Goal: Task Accomplishment & Management: Complete application form

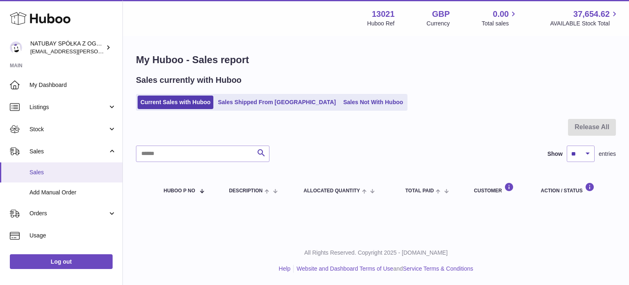
click at [69, 169] on span "Sales" at bounding box center [72, 172] width 87 height 8
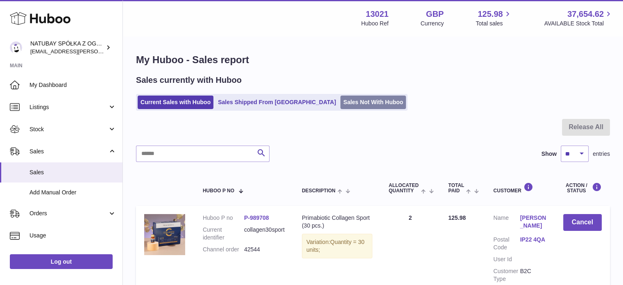
click at [340, 104] on link "Sales Not With Huboo" at bounding box center [373, 102] width 66 height 14
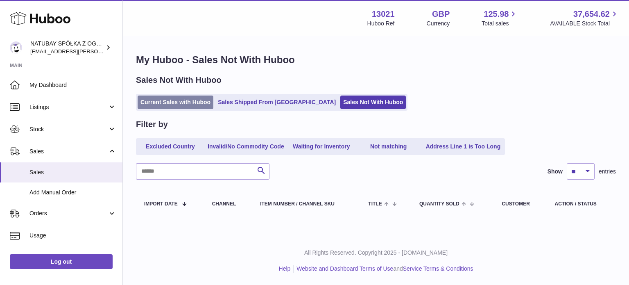
click at [192, 106] on link "Current Sales with Huboo" at bounding box center [176, 102] width 76 height 14
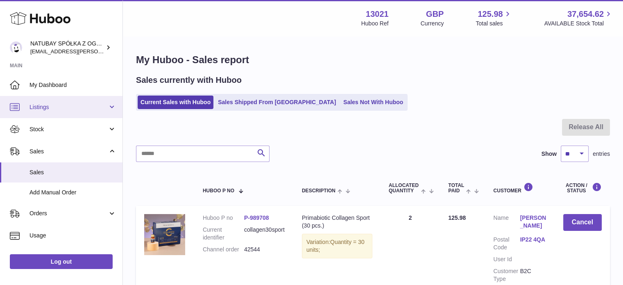
drag, startPoint x: 62, startPoint y: 100, endPoint x: 61, endPoint y: 106, distance: 6.2
click at [62, 100] on link "Listings" at bounding box center [61, 107] width 122 height 22
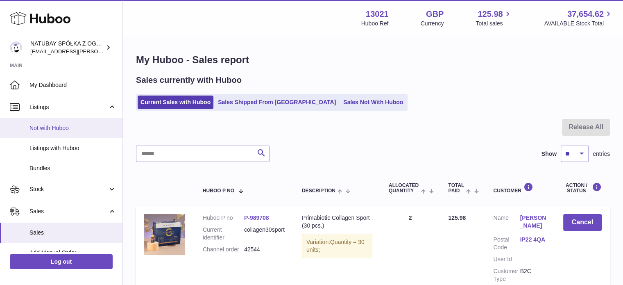
click at [61, 135] on link "Not with Huboo" at bounding box center [61, 128] width 122 height 20
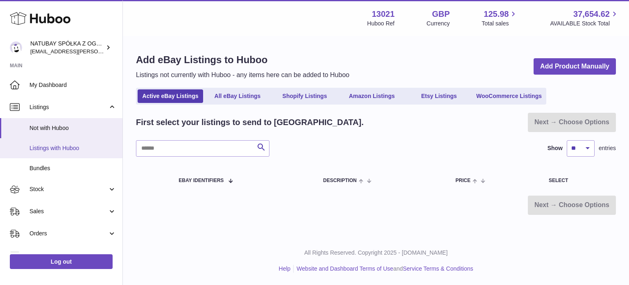
click at [49, 144] on span "Listings with Huboo" at bounding box center [72, 148] width 87 height 8
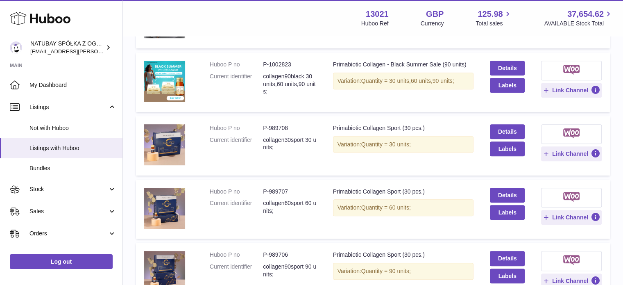
scroll to position [410, 0]
click at [500, 132] on link "Details" at bounding box center [507, 131] width 34 height 15
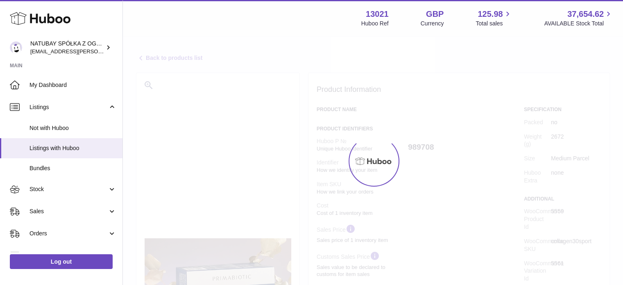
select select
select select "****"
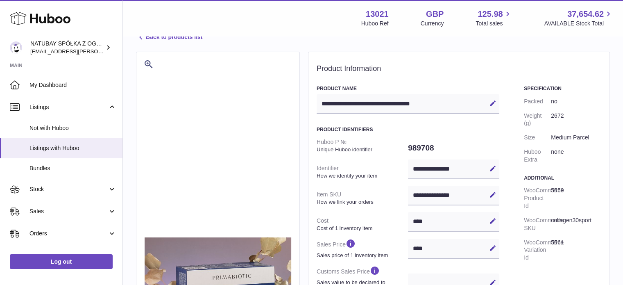
scroll to position [41, 0]
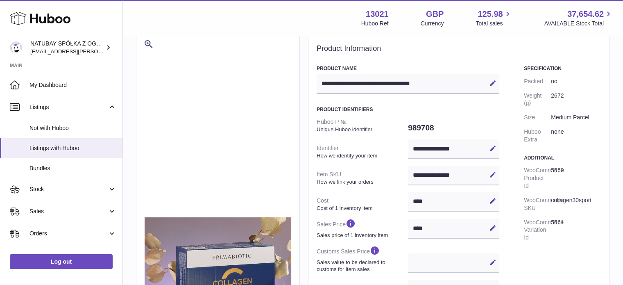
click at [490, 173] on icon at bounding box center [492, 174] width 7 height 7
click at [479, 177] on icon at bounding box center [479, 174] width 7 height 7
click at [493, 175] on icon at bounding box center [492, 174] width 7 height 7
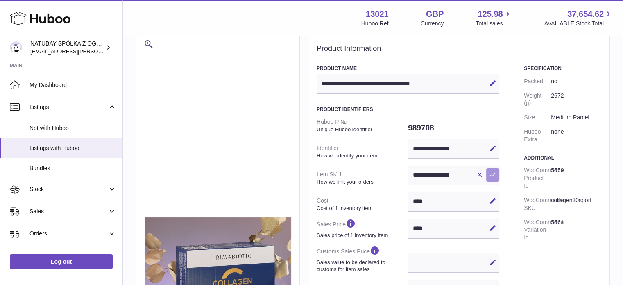
scroll to position [0, 1]
click at [480, 172] on icon at bounding box center [479, 174] width 7 height 7
click at [495, 176] on icon at bounding box center [492, 174] width 7 height 7
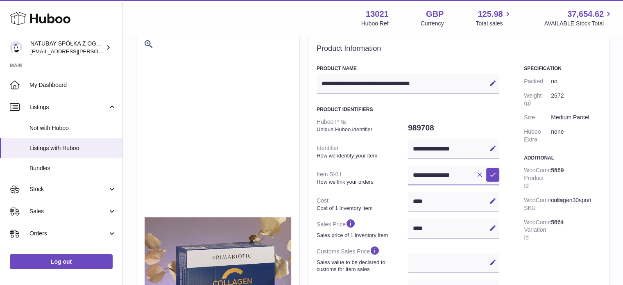
click at [452, 167] on input "**********" at bounding box center [453, 175] width 91 height 20
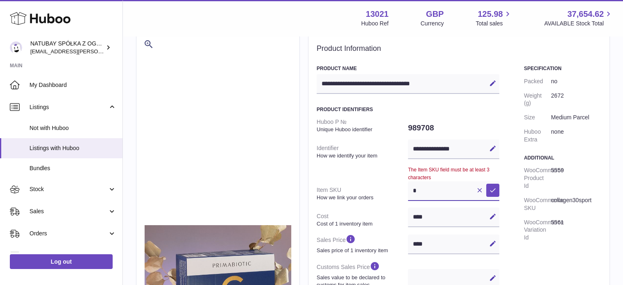
scroll to position [0, 0]
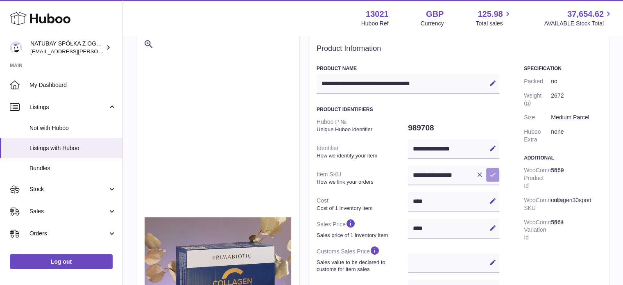
drag, startPoint x: 502, startPoint y: 179, endPoint x: 495, endPoint y: 173, distance: 9.1
click at [495, 173] on icon at bounding box center [492, 174] width 7 height 7
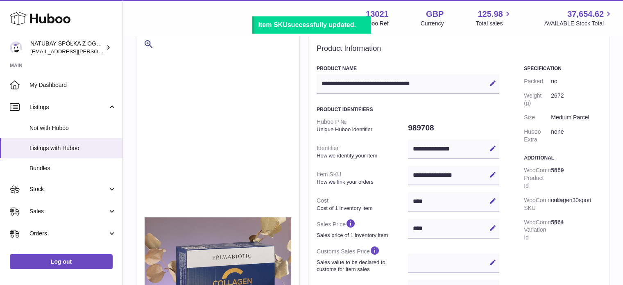
click at [465, 177] on div "**********" at bounding box center [453, 175] width 91 height 20
drag, startPoint x: 483, startPoint y: 177, endPoint x: 489, endPoint y: 176, distance: 5.3
click at [484, 177] on div "**********" at bounding box center [453, 175] width 91 height 20
click at [489, 176] on icon at bounding box center [492, 174] width 7 height 7
click at [470, 178] on input "**********" at bounding box center [453, 175] width 91 height 20
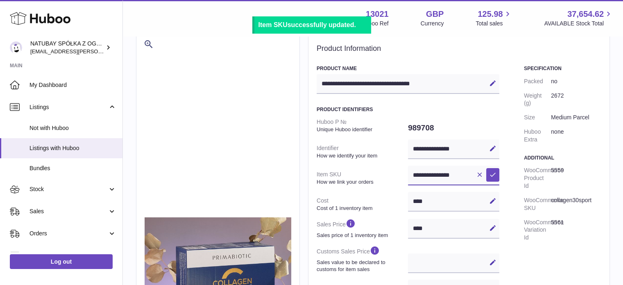
type input "**********"
click at [489, 174] on icon at bounding box center [492, 174] width 7 height 7
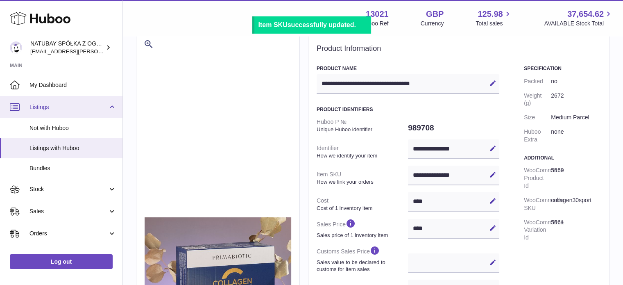
click at [87, 110] on span "Listings" at bounding box center [68, 107] width 78 height 8
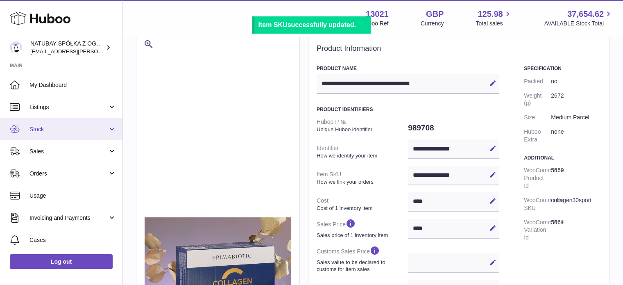
click at [82, 127] on span "Stock" at bounding box center [68, 129] width 78 height 8
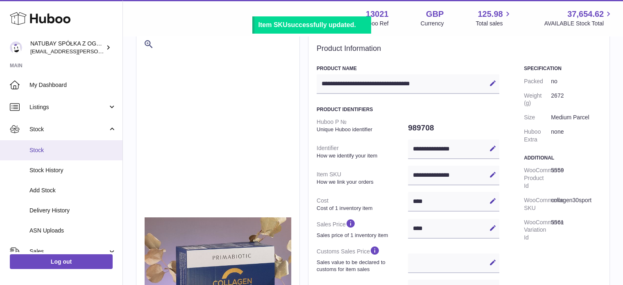
click at [78, 142] on link "Stock" at bounding box center [61, 150] width 122 height 20
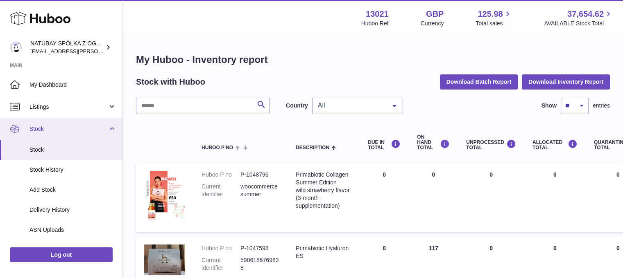
click at [70, 124] on link "Stock" at bounding box center [61, 129] width 122 height 22
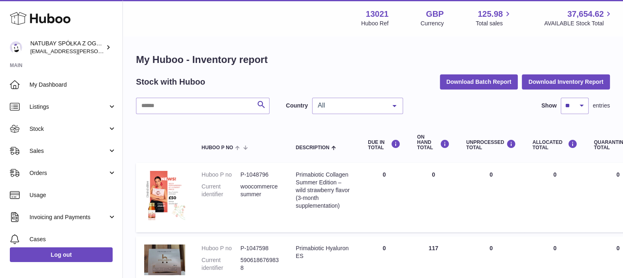
click at [59, 150] on span "Sales" at bounding box center [68, 151] width 78 height 8
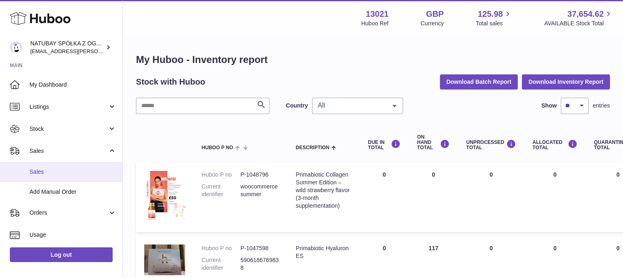
click at [57, 162] on link "Sales" at bounding box center [61, 172] width 122 height 20
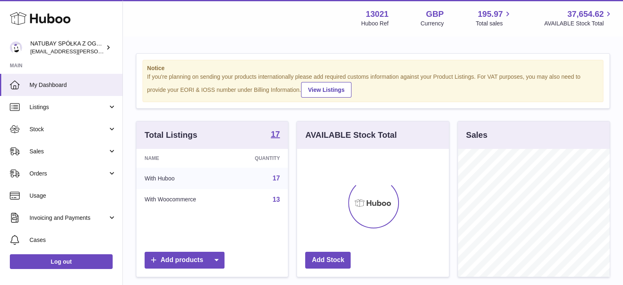
scroll to position [128, 152]
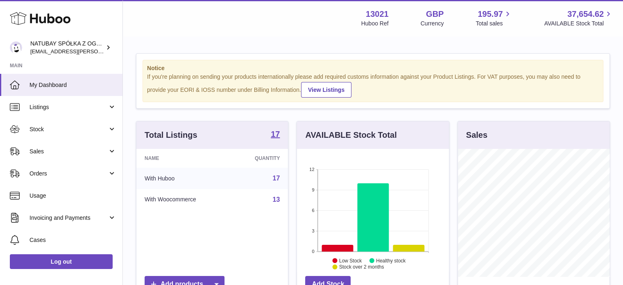
drag, startPoint x: 68, startPoint y: 150, endPoint x: 62, endPoint y: 168, distance: 18.8
click at [68, 151] on span "Sales" at bounding box center [68, 151] width 78 height 8
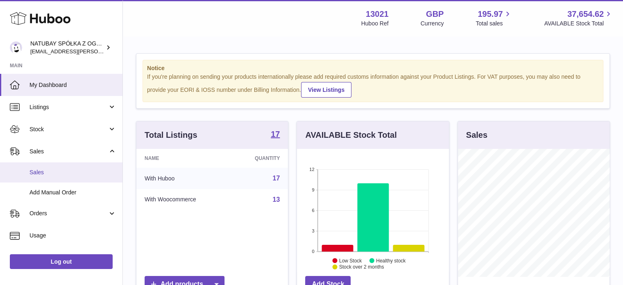
click at [62, 170] on span "Sales" at bounding box center [72, 172] width 87 height 8
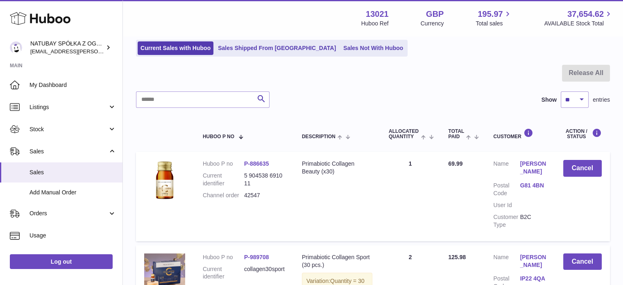
scroll to position [41, 0]
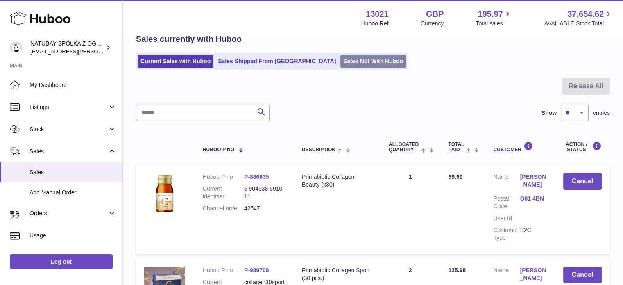
click at [340, 61] on link "Sales Not With Huboo" at bounding box center [373, 61] width 66 height 14
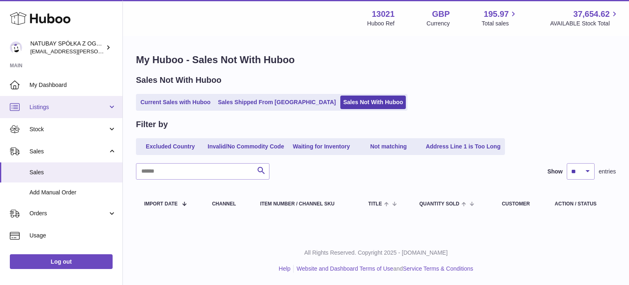
click at [79, 106] on span "Listings" at bounding box center [68, 107] width 78 height 8
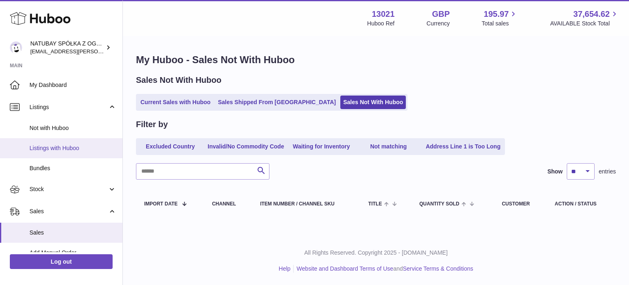
click at [67, 139] on link "Listings with Huboo" at bounding box center [61, 148] width 122 height 20
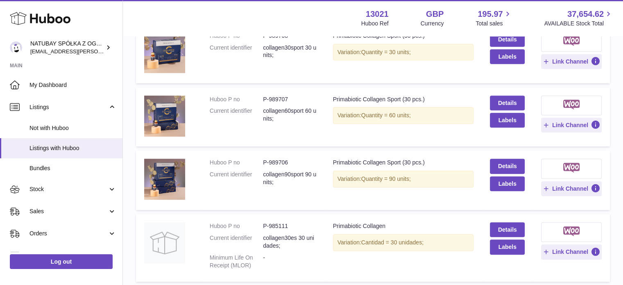
scroll to position [573, 0]
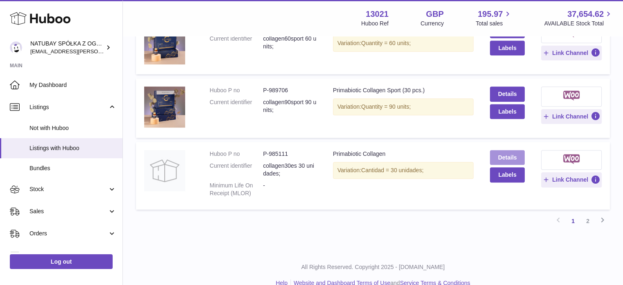
click at [518, 157] on link "Details" at bounding box center [507, 157] width 34 height 15
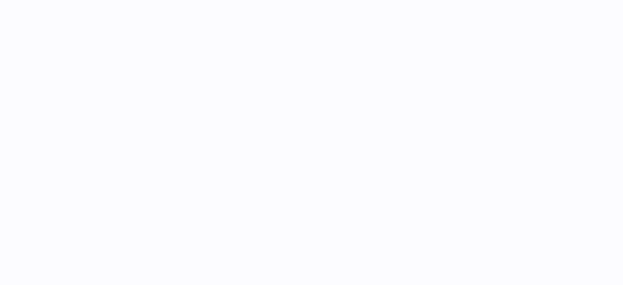
select select
select select "****"
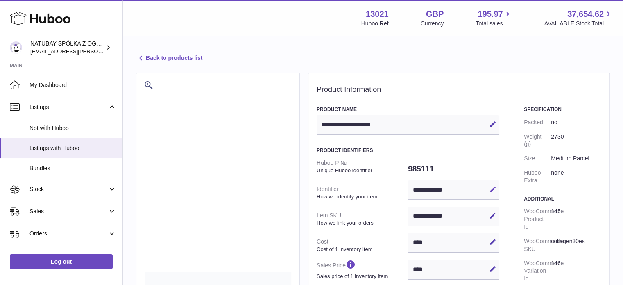
click at [490, 188] on icon at bounding box center [492, 189] width 7 height 7
click at [464, 190] on input "**********" at bounding box center [453, 190] width 91 height 20
click at [491, 189] on icon at bounding box center [492, 189] width 7 height 7
click at [493, 213] on icon at bounding box center [492, 215] width 7 height 7
click at [464, 216] on input "**********" at bounding box center [453, 216] width 91 height 20
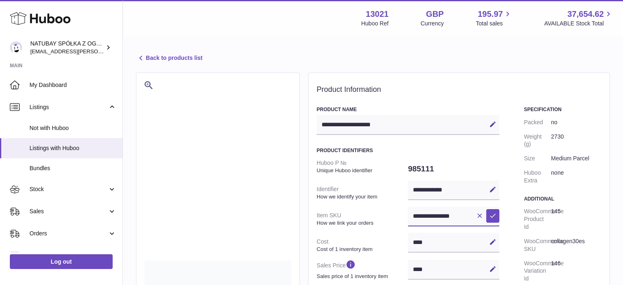
scroll to position [0, 0]
type input "**********"
click at [494, 216] on icon at bounding box center [492, 215] width 7 height 7
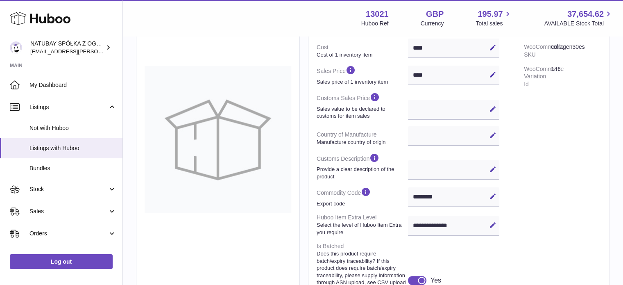
scroll to position [287, 0]
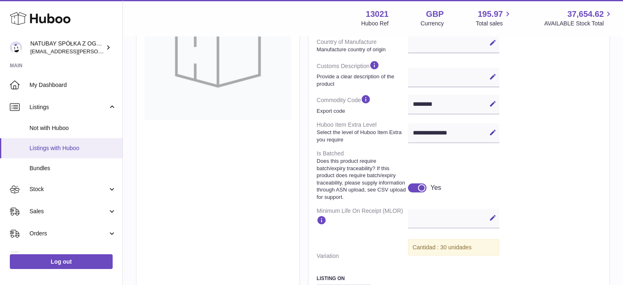
click at [67, 142] on link "Listings with Huboo" at bounding box center [61, 148] width 122 height 20
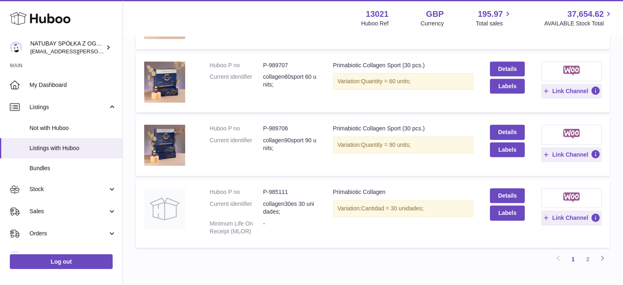
scroll to position [586, 0]
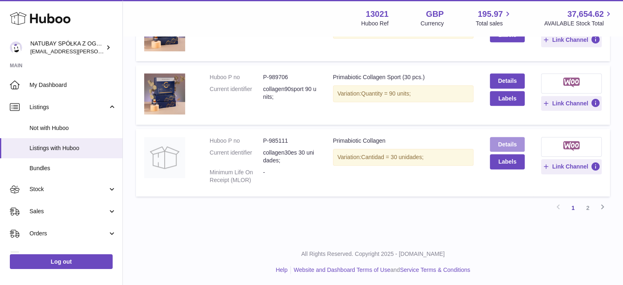
click at [516, 149] on link "Details" at bounding box center [507, 144] width 34 height 15
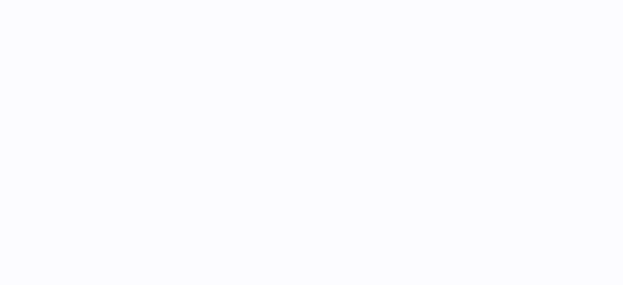
select select
select select "****"
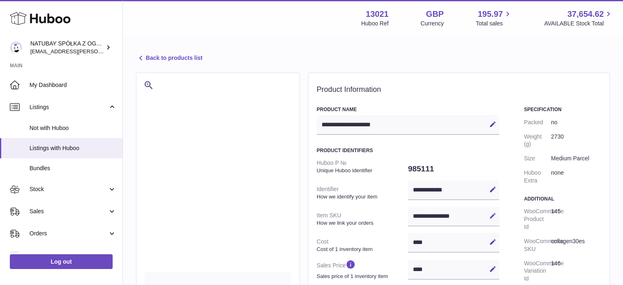
click at [487, 213] on button "Edit" at bounding box center [492, 215] width 13 height 13
click at [490, 216] on icon at bounding box center [492, 215] width 7 height 7
click at [51, 144] on span "Listings with Huboo" at bounding box center [72, 148] width 87 height 8
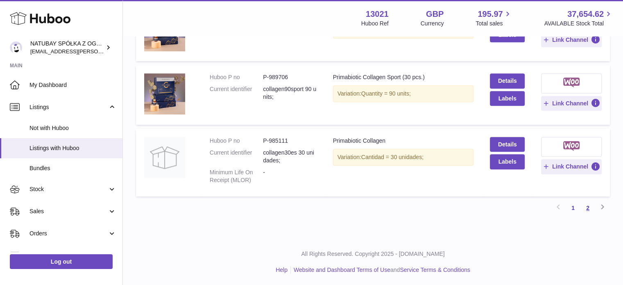
click at [589, 206] on link "2" at bounding box center [587, 207] width 15 height 15
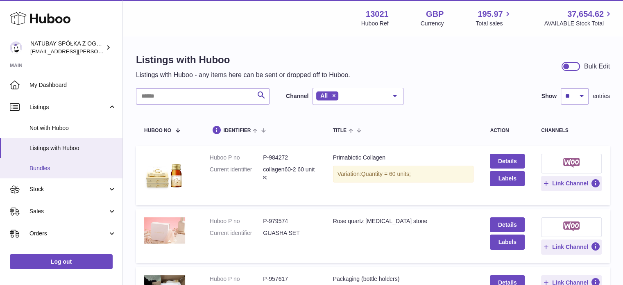
click at [53, 171] on span "Bundles" at bounding box center [72, 168] width 87 height 8
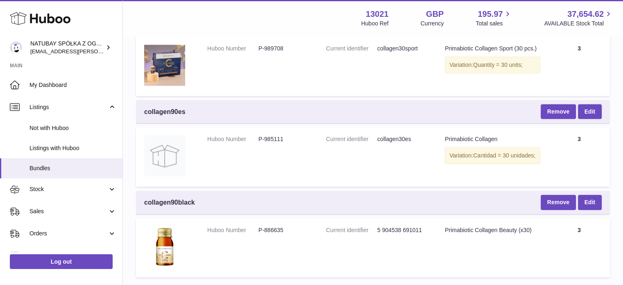
scroll to position [860, 0]
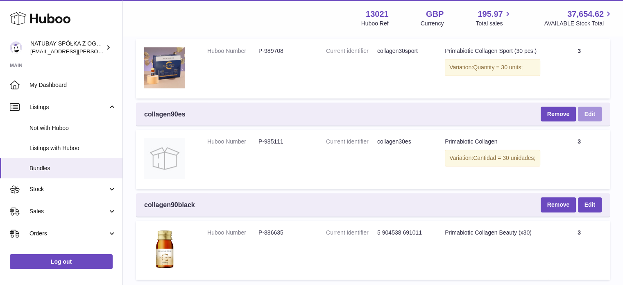
click at [596, 118] on link "Edit" at bounding box center [590, 113] width 24 height 15
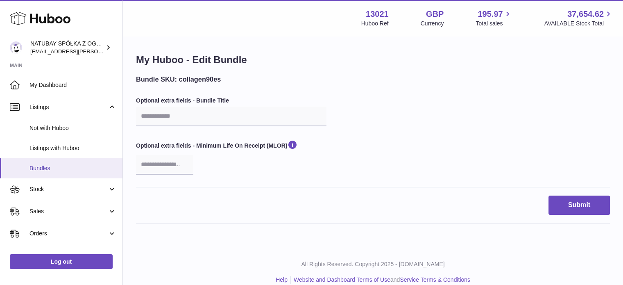
click at [49, 166] on span "Bundles" at bounding box center [72, 168] width 87 height 8
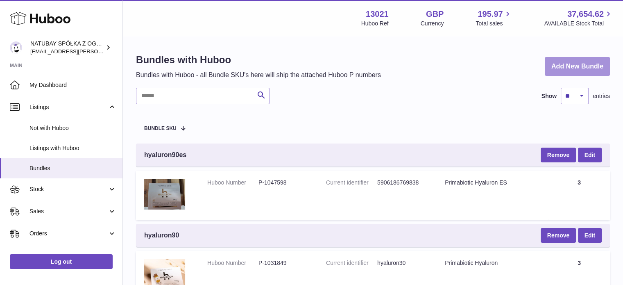
click at [575, 73] on link "Add New Bundle" at bounding box center [577, 66] width 65 height 19
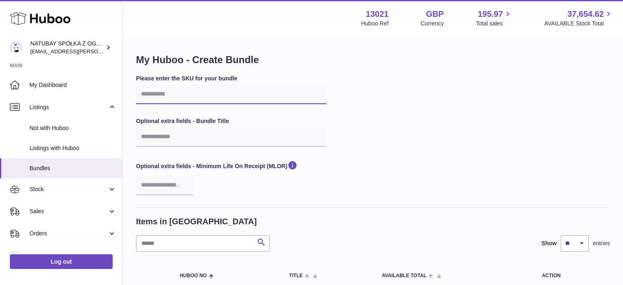
click at [223, 96] on input "text" at bounding box center [231, 94] width 190 height 20
type input "**********"
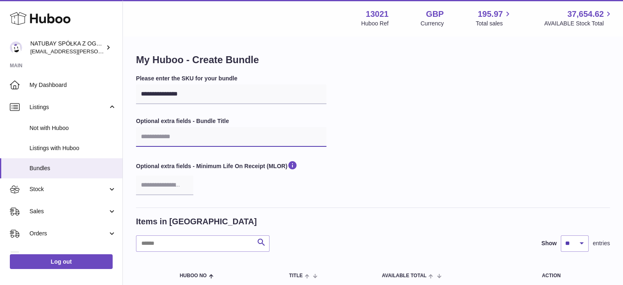
click at [217, 141] on input "text" at bounding box center [231, 137] width 190 height 20
type input "**********"
click at [235, 185] on div "Optional extra fields - Minimum Life On Receipt (MLOR)" at bounding box center [231, 177] width 190 height 35
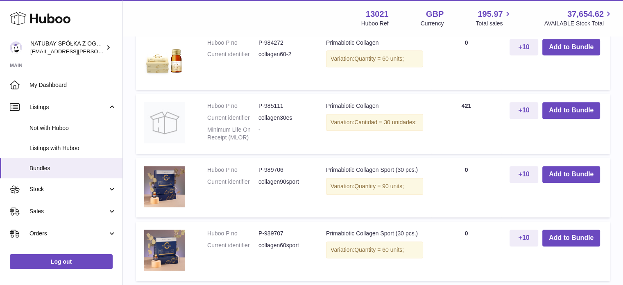
scroll to position [737, 0]
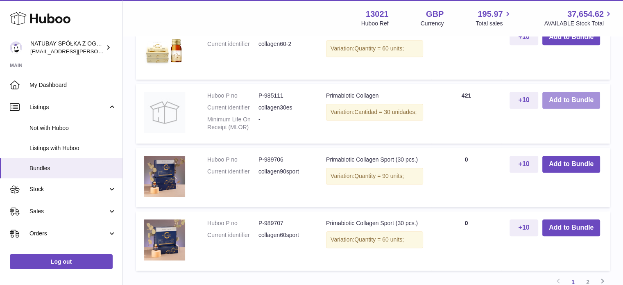
click at [577, 102] on button "Add to Bundle" at bounding box center [571, 100] width 58 height 17
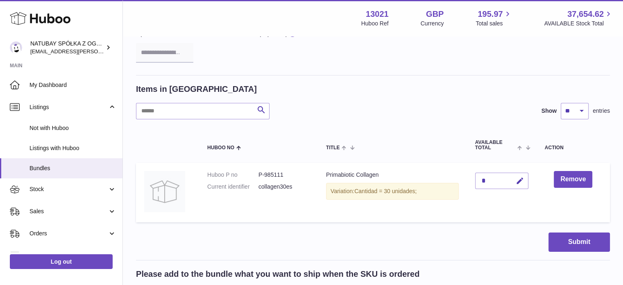
scroll to position [164, 0]
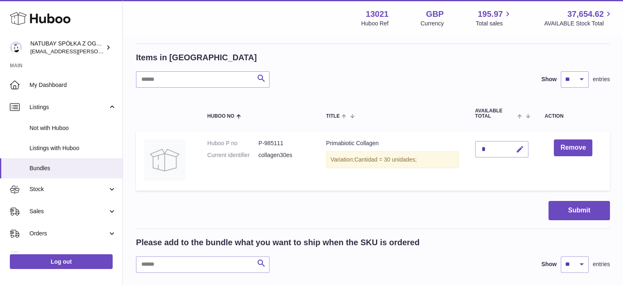
click at [518, 149] on icon "button" at bounding box center [520, 149] width 9 height 9
drag, startPoint x: 496, startPoint y: 145, endPoint x: 489, endPoint y: 147, distance: 8.0
click at [485, 145] on div "*" at bounding box center [501, 149] width 53 height 16
drag, startPoint x: 489, startPoint y: 147, endPoint x: 473, endPoint y: 146, distance: 15.2
click at [473, 146] on td "*" at bounding box center [502, 160] width 70 height 59
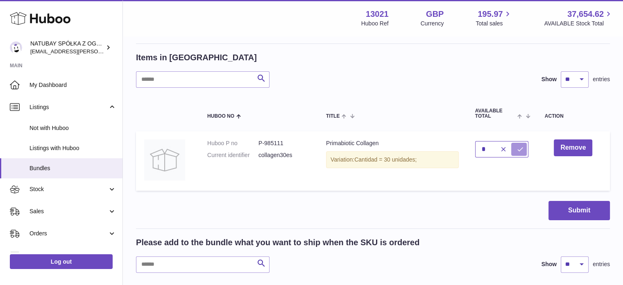
type input "*"
click at [518, 150] on icon "submit" at bounding box center [519, 148] width 7 height 7
click at [582, 206] on button "Submit" at bounding box center [578, 210] width 61 height 19
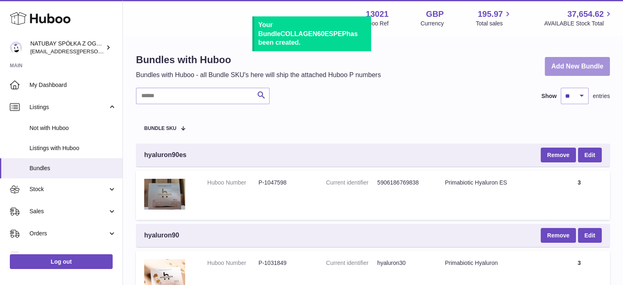
click at [581, 70] on link "Add New Bundle" at bounding box center [577, 66] width 65 height 19
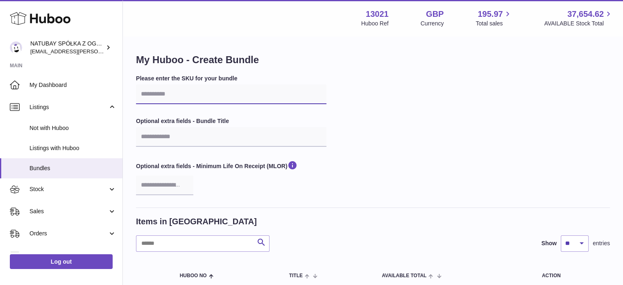
click at [193, 101] on input "text" at bounding box center [231, 94] width 190 height 20
type input "**********"
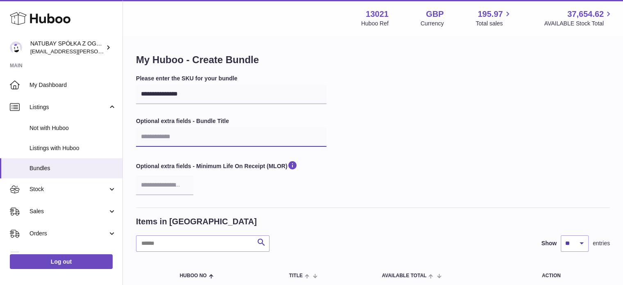
click at [197, 133] on input "text" at bounding box center [231, 137] width 190 height 20
type input "**********"
drag, startPoint x: 398, startPoint y: 203, endPoint x: 397, endPoint y: 195, distance: 8.4
click at [399, 202] on div "**********" at bounding box center [373, 141] width 474 height 133
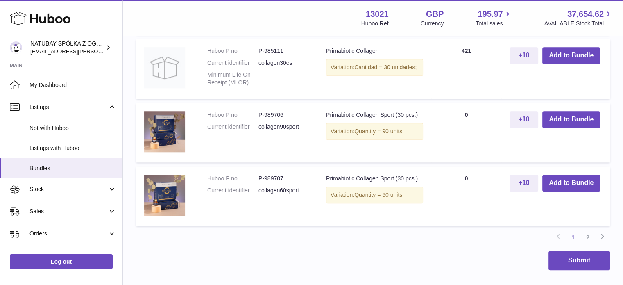
scroll to position [749, 0]
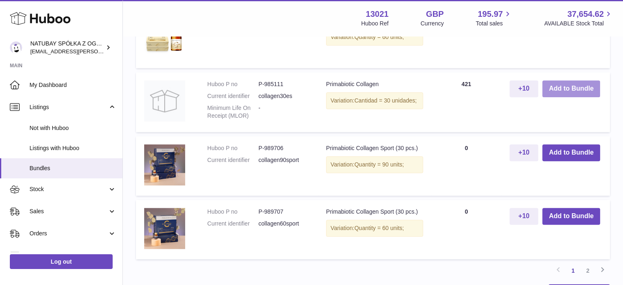
click at [586, 83] on button "Add to Bundle" at bounding box center [571, 88] width 58 height 17
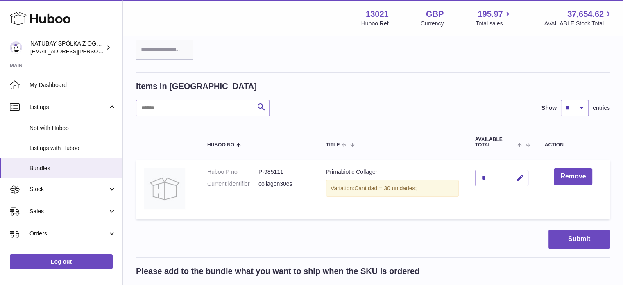
scroll to position [79, 0]
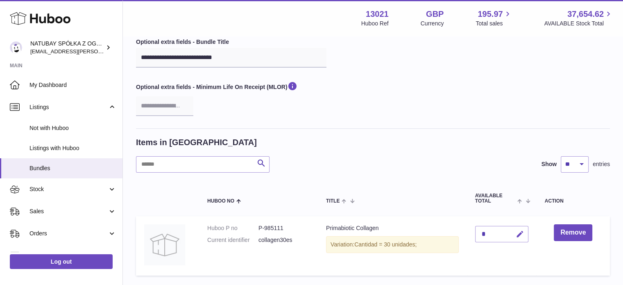
click at [518, 234] on icon "button" at bounding box center [520, 234] width 9 height 9
drag, startPoint x: 488, startPoint y: 231, endPoint x: 474, endPoint y: 229, distance: 14.1
click at [474, 229] on td "*" at bounding box center [502, 245] width 70 height 59
type input "*"
click at [522, 232] on icon "submit" at bounding box center [519, 233] width 7 height 7
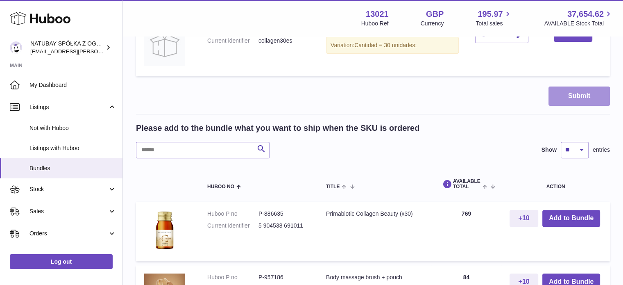
scroll to position [243, 0]
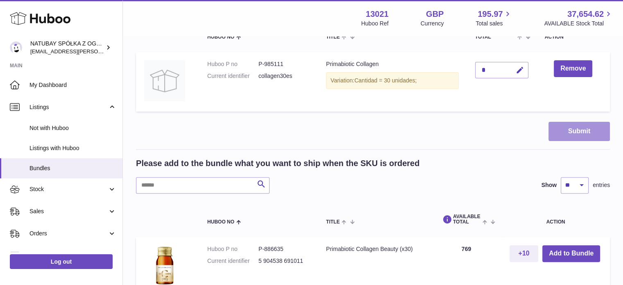
click at [584, 130] on button "Submit" at bounding box center [578, 131] width 61 height 19
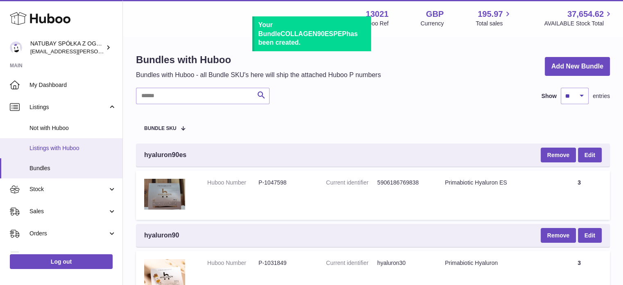
click at [66, 144] on span "Listings with Huboo" at bounding box center [72, 148] width 87 height 8
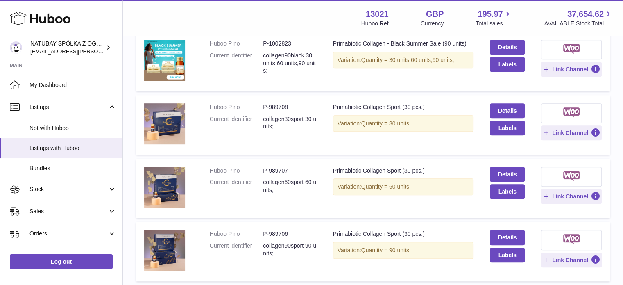
scroll to position [573, 0]
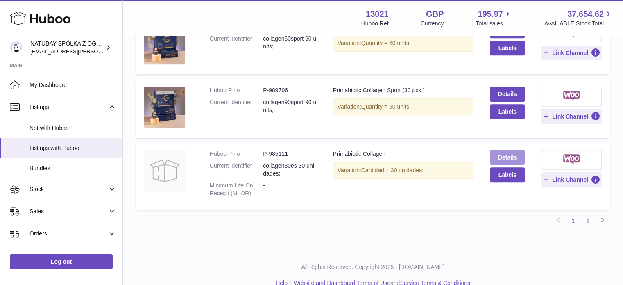
click at [503, 156] on link "Details" at bounding box center [507, 157] width 34 height 15
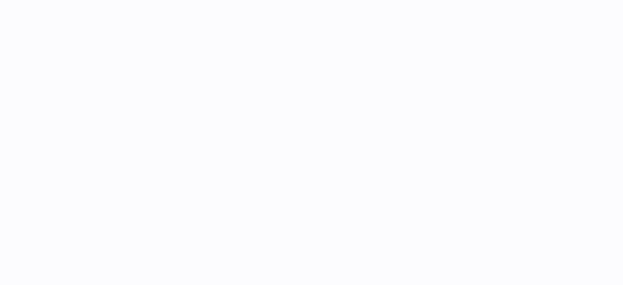
select select
select select "****"
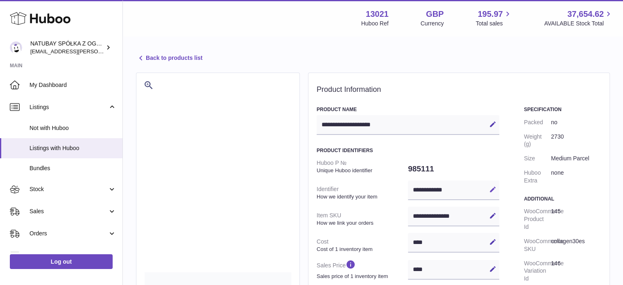
click at [491, 190] on icon at bounding box center [492, 189] width 7 height 7
click at [463, 190] on input "**********" at bounding box center [453, 190] width 91 height 20
click at [495, 193] on icon at bounding box center [492, 189] width 7 height 7
click at [69, 149] on span "Listings with Huboo" at bounding box center [72, 148] width 87 height 8
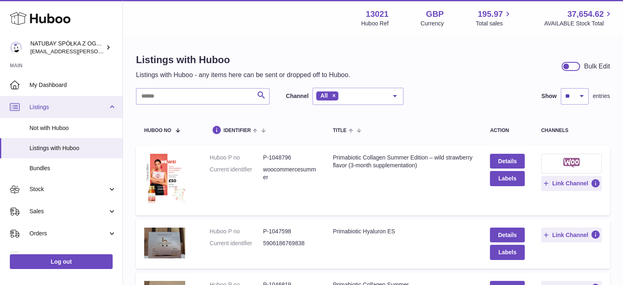
drag, startPoint x: 74, startPoint y: 107, endPoint x: 73, endPoint y: 119, distance: 11.9
click at [74, 107] on span "Listings" at bounding box center [68, 107] width 78 height 8
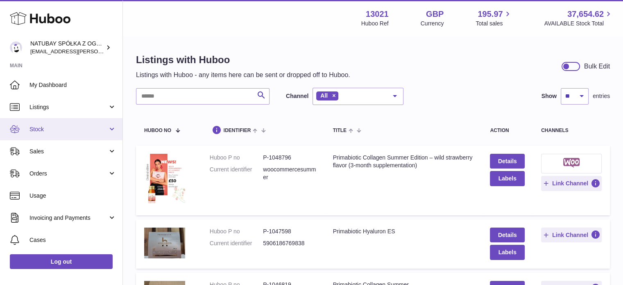
click at [72, 134] on link "Stock" at bounding box center [61, 129] width 122 height 22
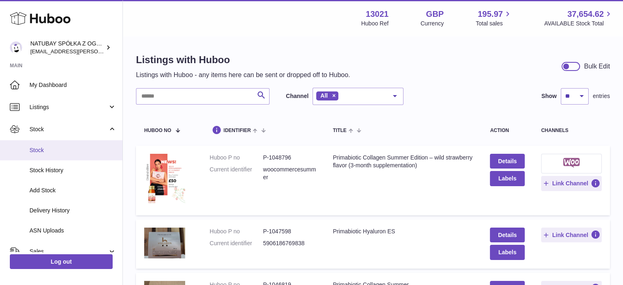
click at [69, 145] on link "Stock" at bounding box center [61, 150] width 122 height 20
